Goal: Navigation & Orientation: Understand site structure

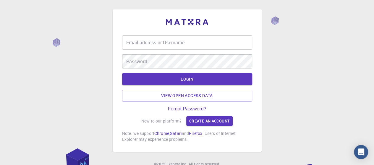
click at [151, 43] on input "Email address or Username" at bounding box center [187, 42] width 130 height 14
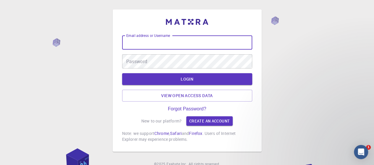
click at [179, 102] on div "Email address or Username Email address or Username Password Password LOGIN Vie…" at bounding box center [187, 88] width 130 height 107
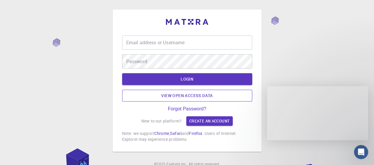
click at [175, 94] on link "View open access data" at bounding box center [187, 96] width 130 height 12
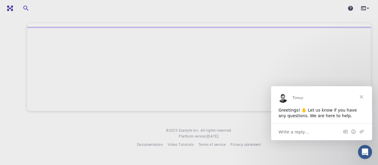
click at [362, 95] on span "Close" at bounding box center [361, 96] width 21 height 21
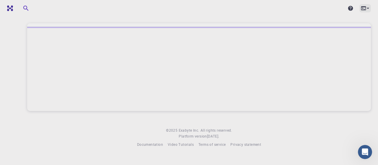
click at [368, 5] on icon at bounding box center [368, 8] width 6 height 6
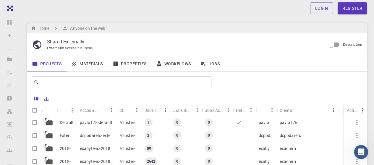
click at [85, 64] on link "Materials" at bounding box center [86, 63] width 41 height 15
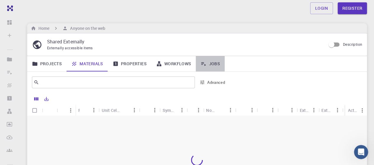
click at [204, 64] on icon at bounding box center [203, 64] width 5 height 4
click at [174, 66] on link "Workflows" at bounding box center [173, 63] width 45 height 15
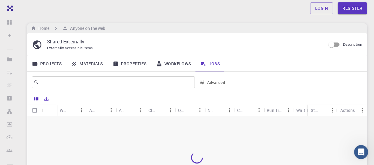
click at [9, 60] on li "Projects Sign In (Sign Up) to Access" at bounding box center [10, 59] width 20 height 12
